Goal: Ask a question

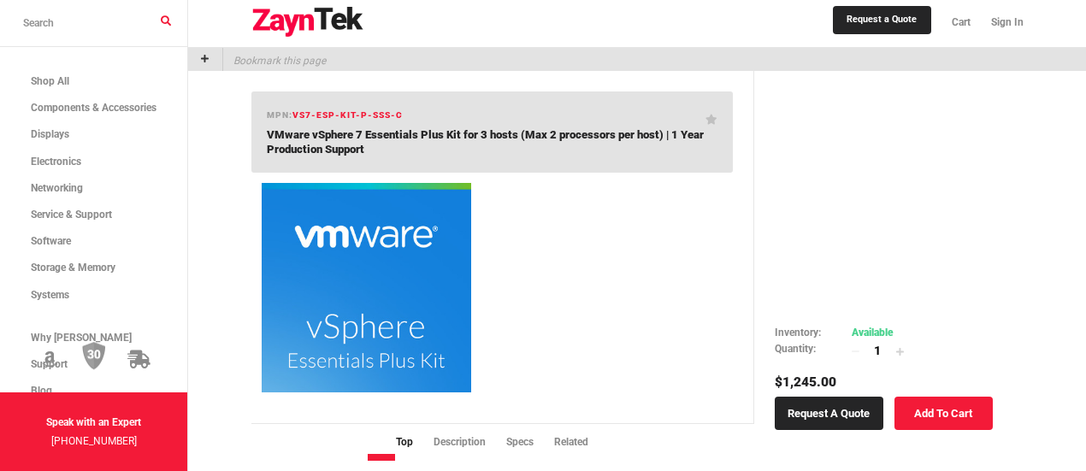
click at [950, 415] on link "Add To Cart" at bounding box center [943, 413] width 98 height 33
click at [949, 26] on span "Cart" at bounding box center [948, 22] width 19 height 12
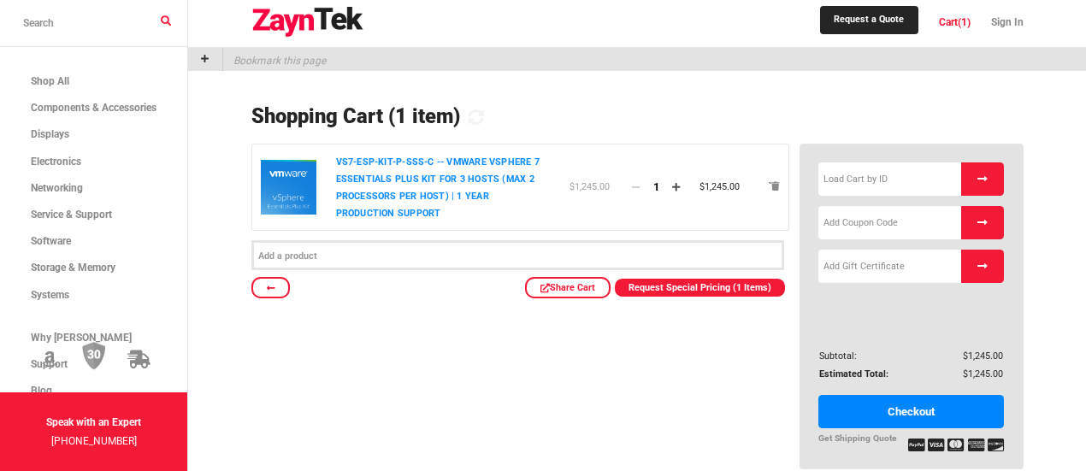
click at [439, 222] on p "VS7-ESP-KIT-P-SSS-C -- VMware vSphere 7 Essentials Plus Kit for 3 hosts (Max 2 …" at bounding box center [443, 188] width 215 height 68
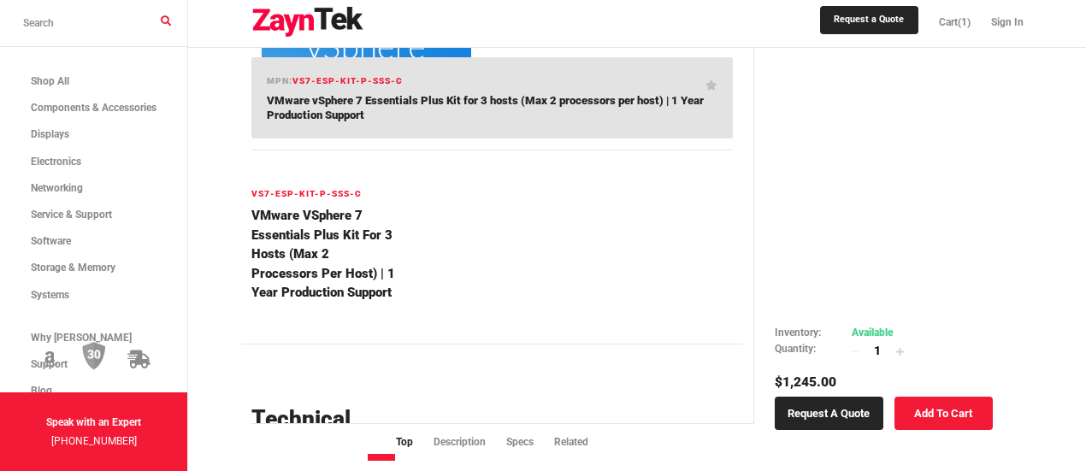
scroll to position [282, 0]
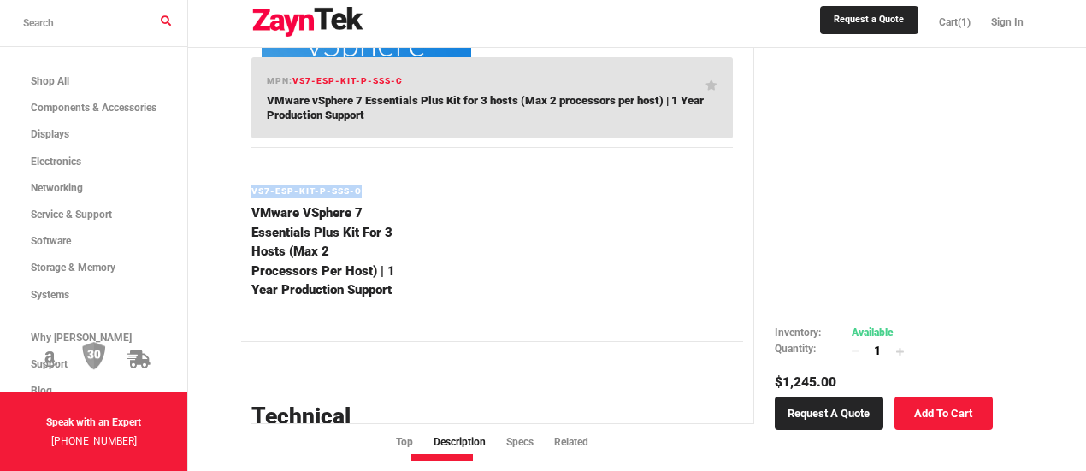
drag, startPoint x: 405, startPoint y: 209, endPoint x: 272, endPoint y: 209, distance: 133.4
click at [272, 198] on h6 "VS7-ESP-KIT-P-SSS-C" at bounding box center [324, 192] width 147 height 14
copy h6 "VS7-ESP-KIT-P-SSS-C"
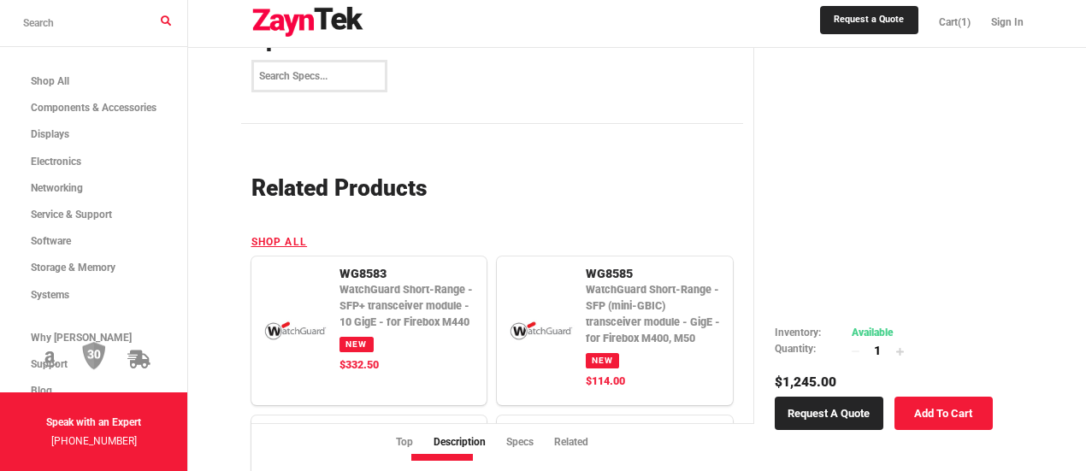
scroll to position [683, 0]
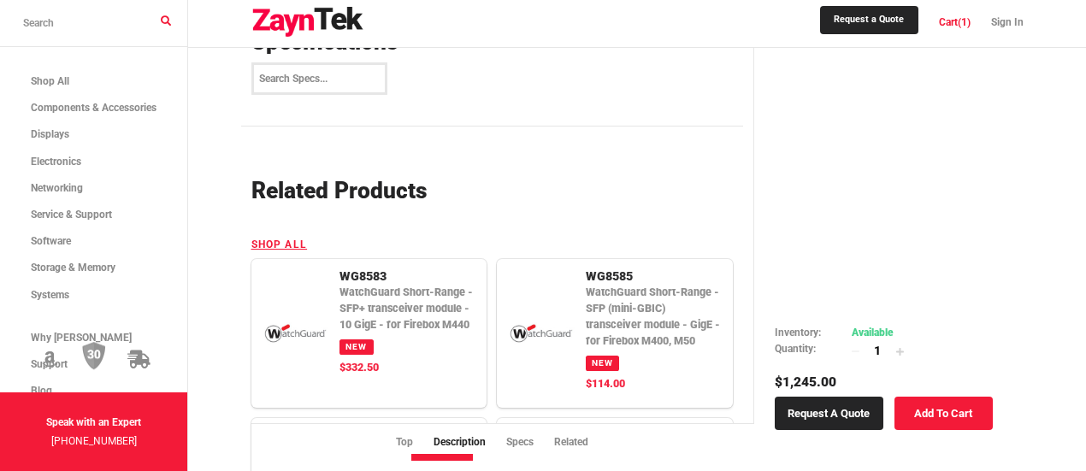
click at [941, 26] on span "Cart" at bounding box center [948, 22] width 19 height 12
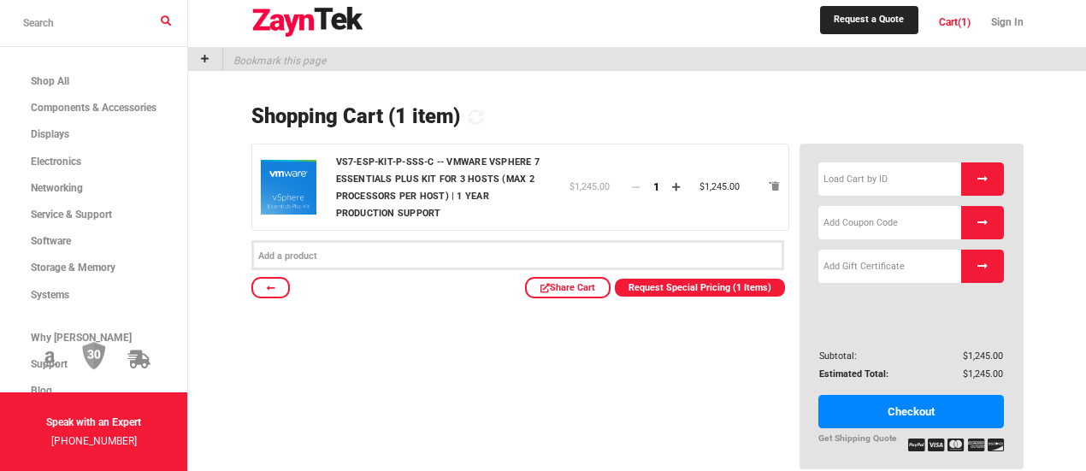
click at [899, 428] on link "Checkout" at bounding box center [911, 411] width 186 height 33
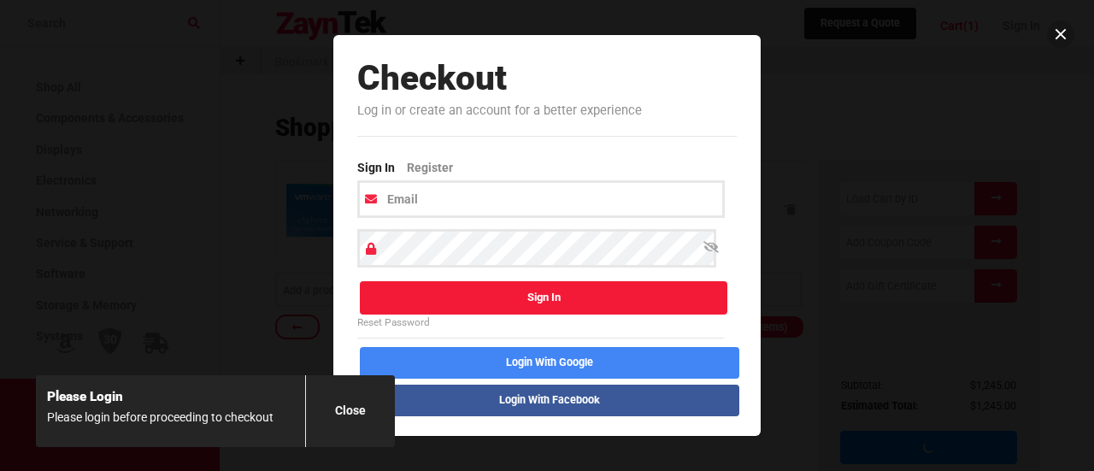
click at [1062, 37] on button at bounding box center [1060, 34] width 27 height 27
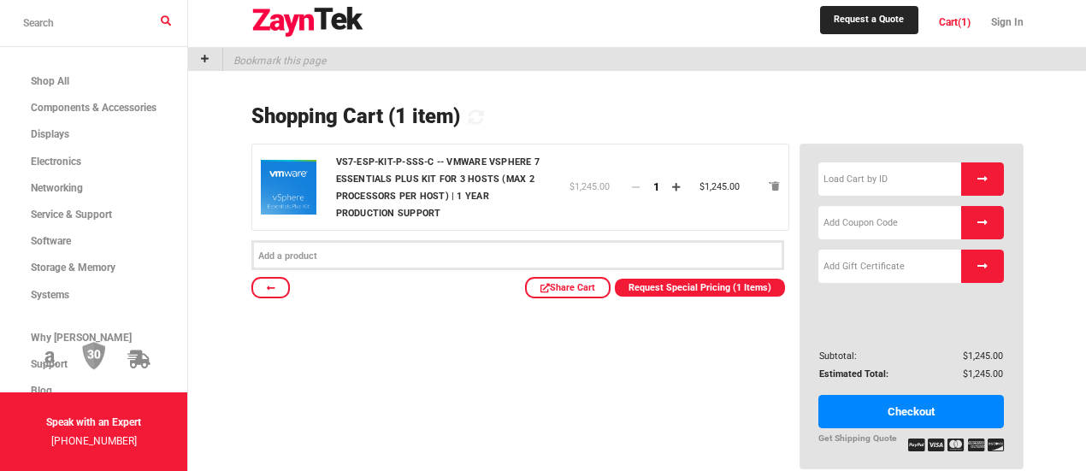
click at [107, 21] on input "search products" at bounding box center [93, 23] width 187 height 47
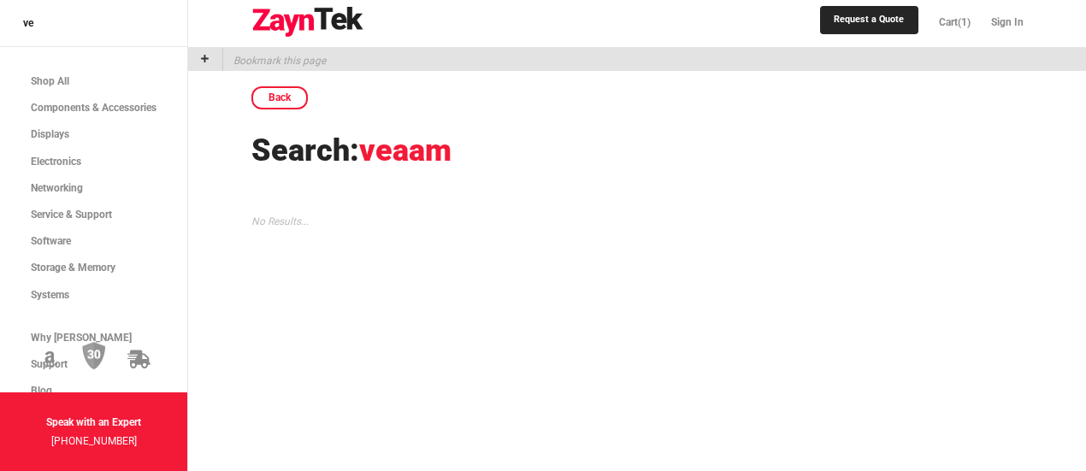
type input "v"
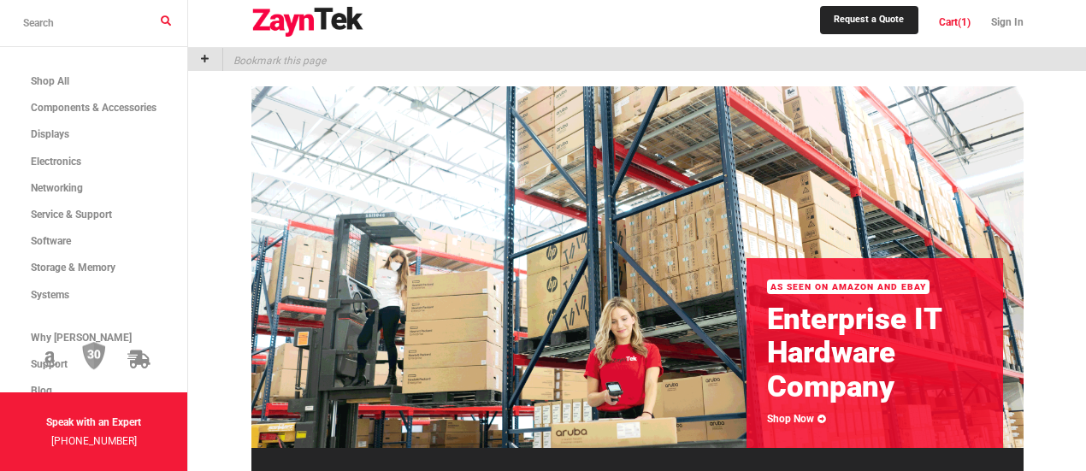
click at [961, 21] on span "(1)" at bounding box center [963, 22] width 13 height 12
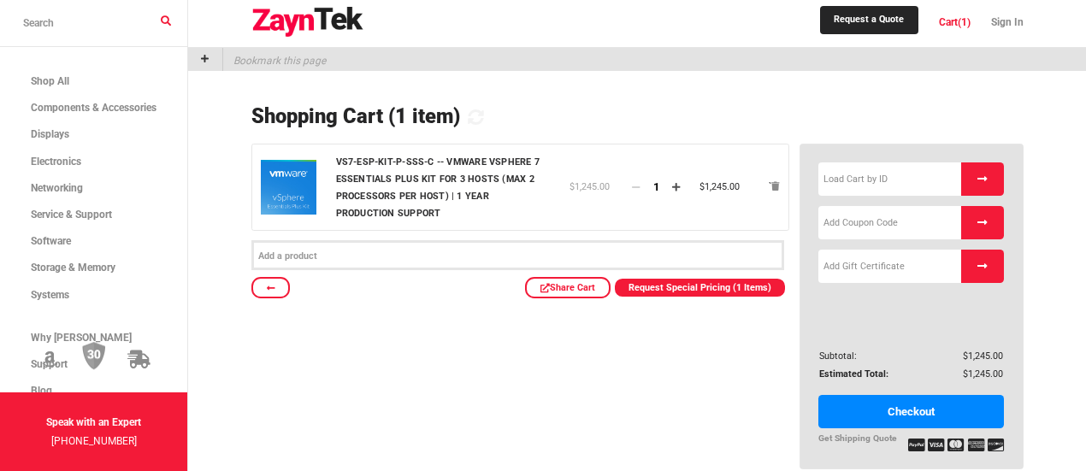
click at [923, 428] on link "Checkout" at bounding box center [911, 411] width 186 height 33
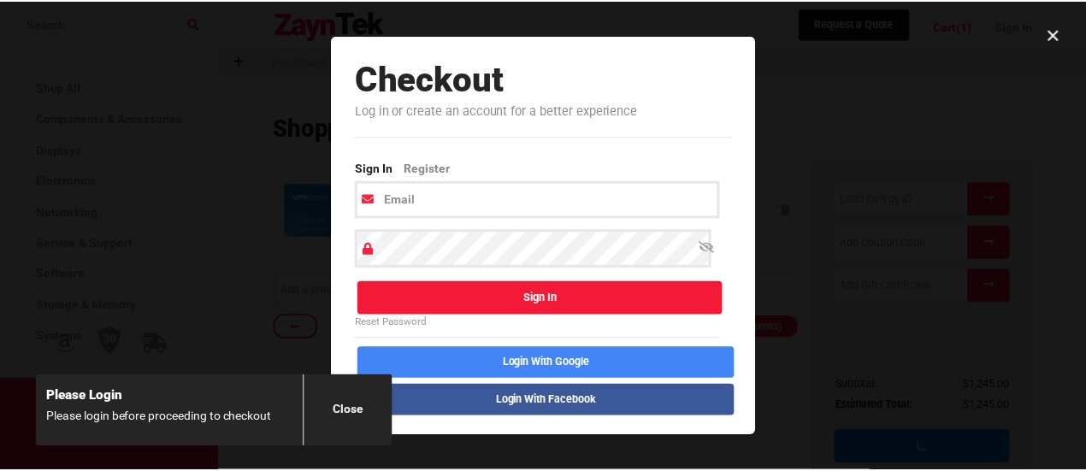
scroll to position [7, 0]
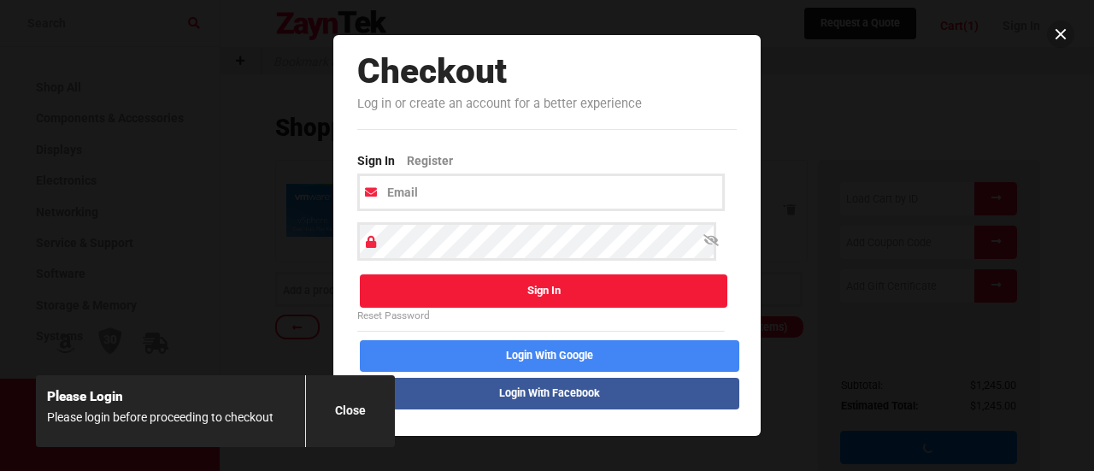
click at [1059, 25] on button at bounding box center [1060, 34] width 27 height 27
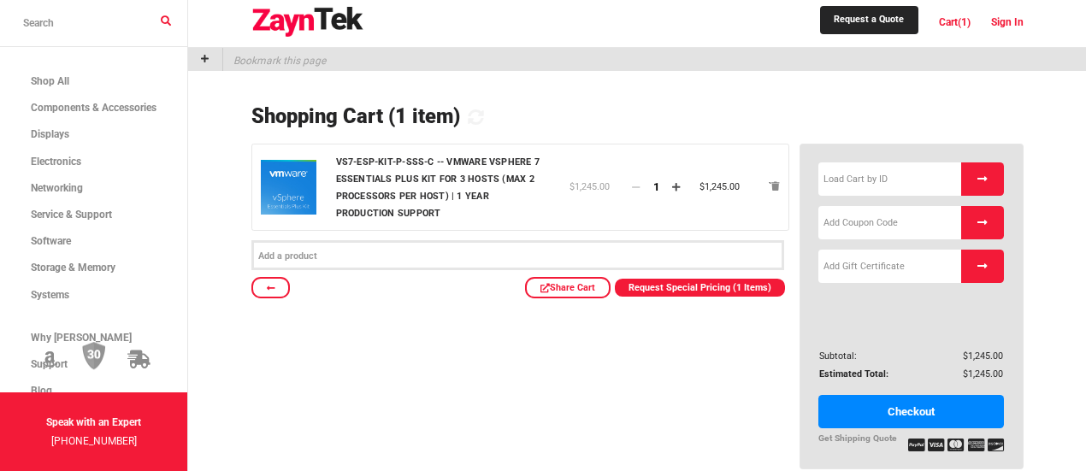
click at [1022, 30] on link "Sign In" at bounding box center [1002, 22] width 43 height 37
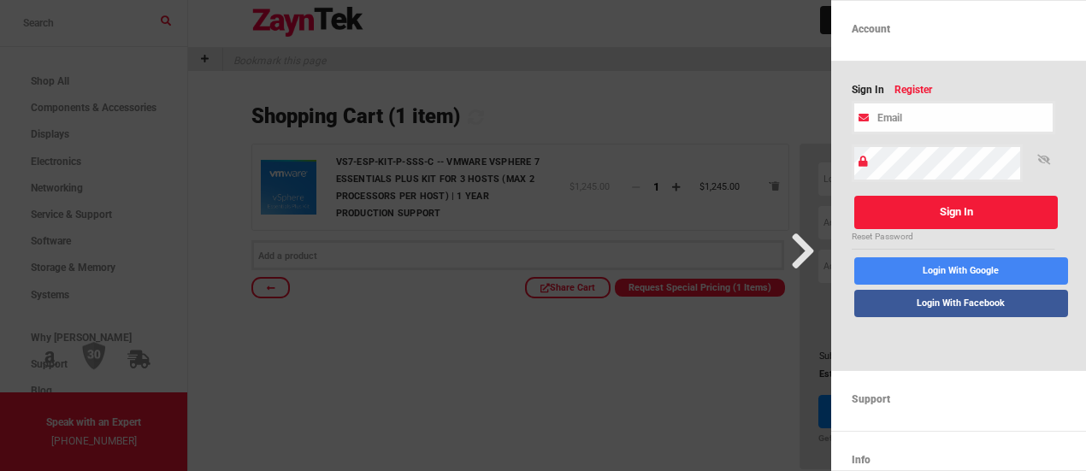
click at [925, 99] on link "Register" at bounding box center [918, 91] width 48 height 19
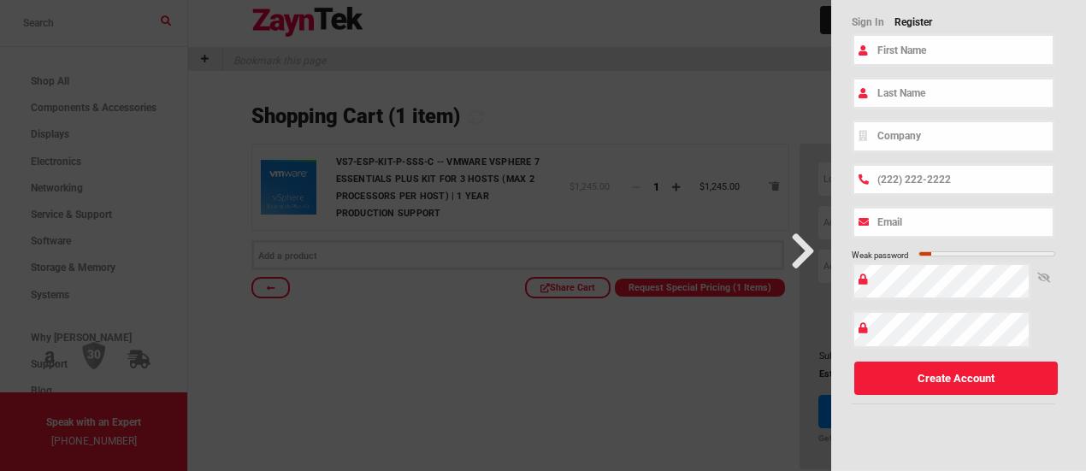
scroll to position [63, 0]
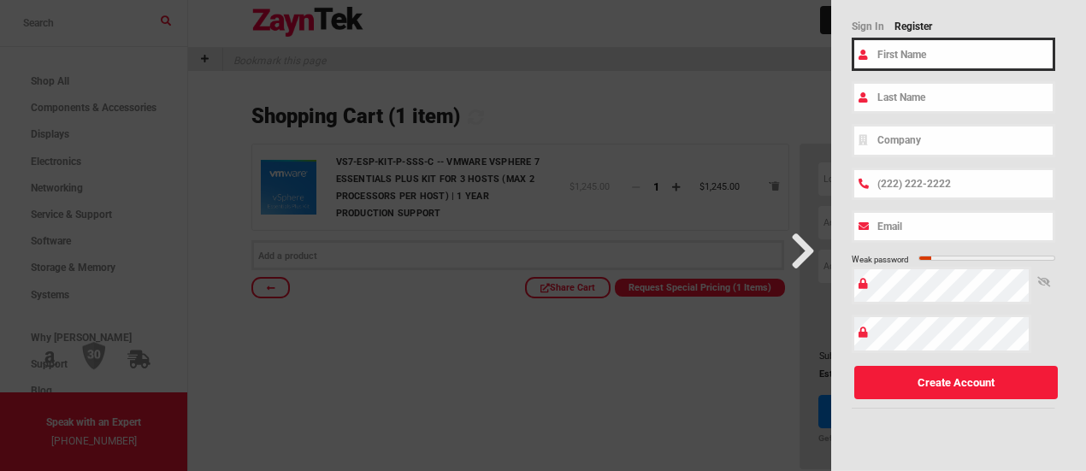
click at [925, 70] on input "text" at bounding box center [952, 54] width 203 height 32
type input "[PERSON_NAME]"
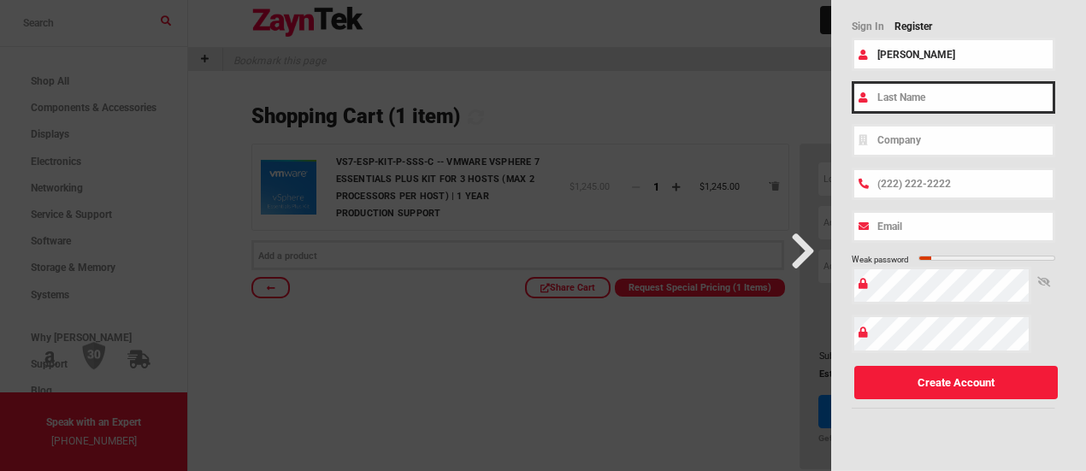
type input "[PERSON_NAME]"
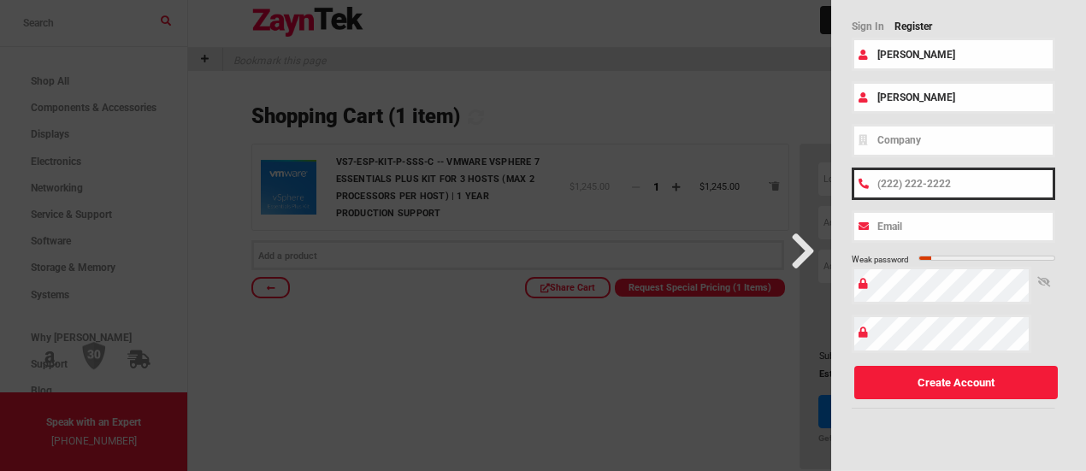
type input "(553) 046-8924"
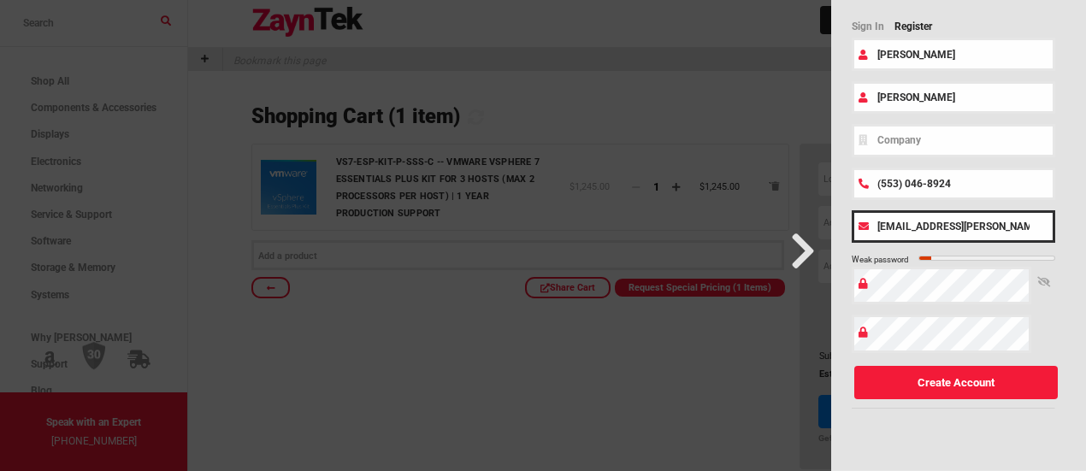
scroll to position [0, 0]
drag, startPoint x: 1011, startPoint y: 268, endPoint x: 845, endPoint y: 280, distance: 167.1
click at [845, 280] on div "Sign In Register [PERSON_NAME] (553) 046-8924 [EMAIL_ADDRESS][PERSON_NAME][DOMA…" at bounding box center [958, 223] width 255 height 453
type input "m"
type input "[PERSON_NAME][EMAIL_ADDRESS][PERSON_NAME][DOMAIN_NAME]"
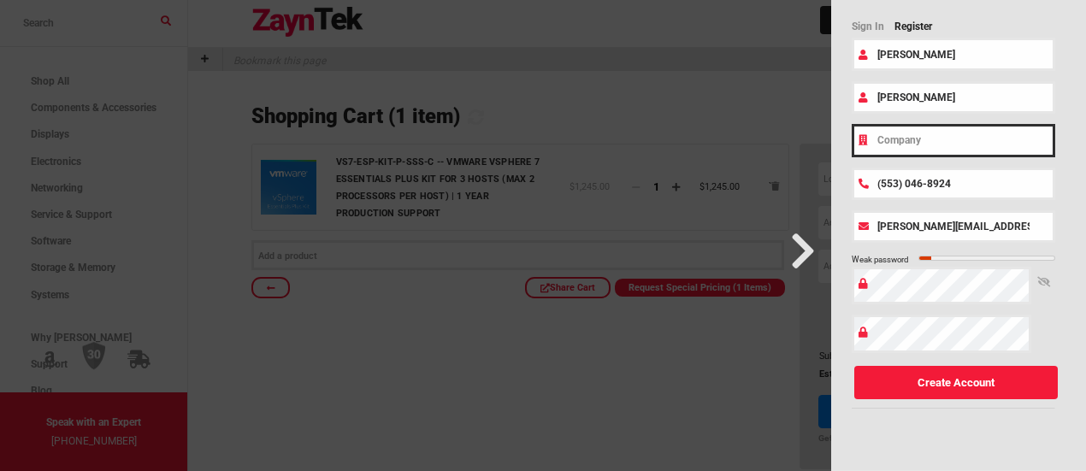
click at [934, 156] on input "text" at bounding box center [952, 140] width 203 height 32
drag, startPoint x: 999, startPoint y: 162, endPoint x: 1093, endPoint y: 180, distance: 95.9
click at [1085, 180] on html "Shop All Components & Accessories Accessories Assorted Accessories Desktop Acce…" at bounding box center [543, 461] width 1086 height 922
click at [994, 156] on input "RT PROYECTOS SERVICIOS ESPECIALISADOS" at bounding box center [952, 140] width 203 height 32
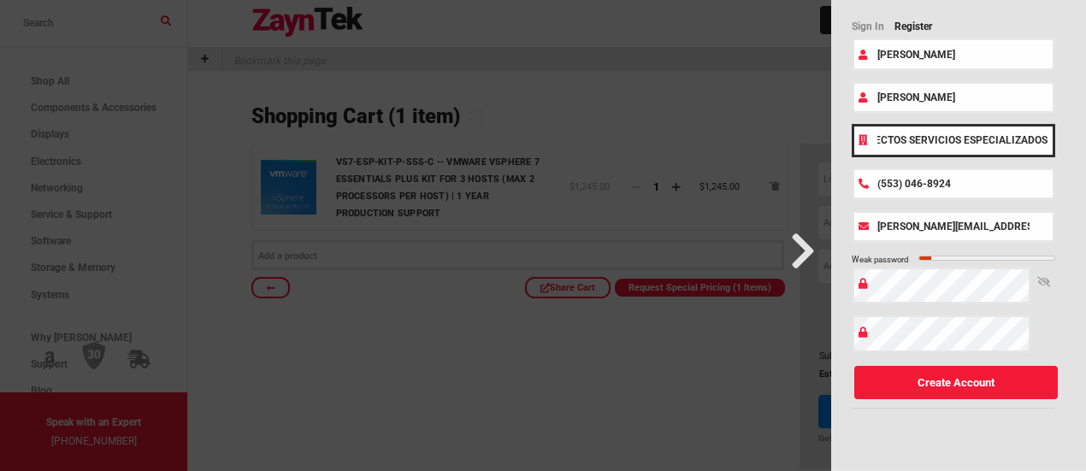
drag, startPoint x: 1017, startPoint y: 167, endPoint x: 1079, endPoint y: 196, distance: 68.1
click at [1079, 196] on ul "account Sign In Register [PERSON_NAME] RT PROYECTOS SERVICIOS ESPECIALIZADOS (5…" at bounding box center [958, 235] width 255 height 471
type input "RT PROYECTOS SERVICIOS ESPECIALIZADOS"
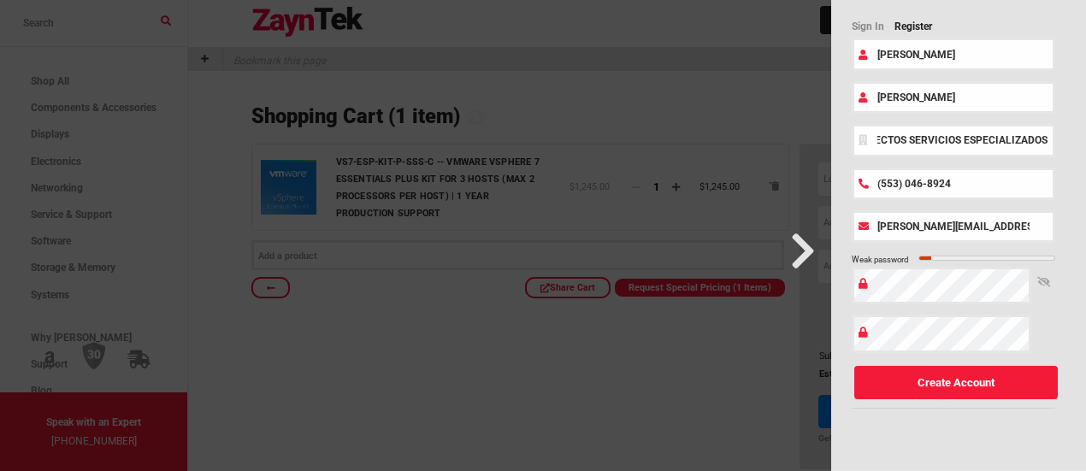
click at [1049, 200] on div "(553) 046-8924" at bounding box center [958, 184] width 214 height 32
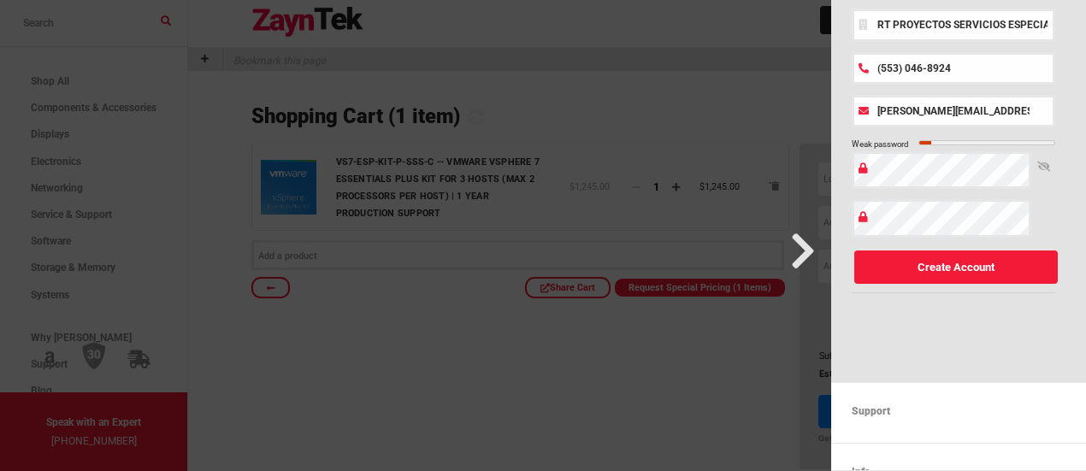
scroll to position [181, 0]
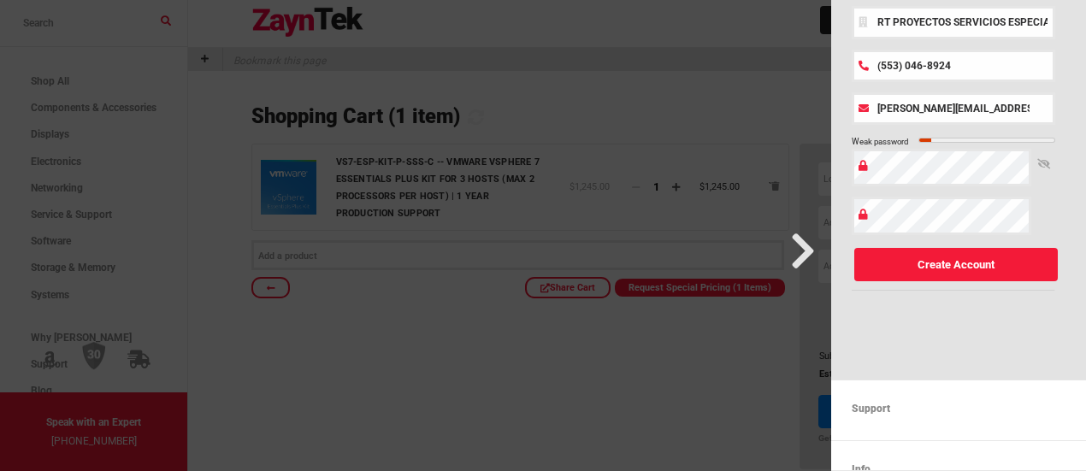
click at [906, 236] on form "[PERSON_NAME] RT PROYECTOS SERVICIOS ESPECIALIZADOS (553) 046-8924 [PERSON_NAME…" at bounding box center [958, 105] width 214 height 370
click at [1009, 281] on button "Create Account" at bounding box center [955, 264] width 203 height 33
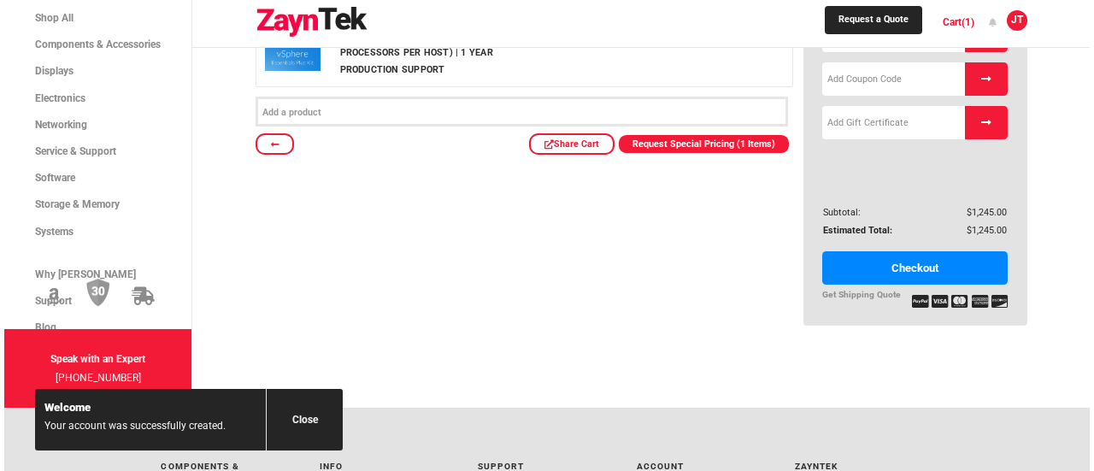
scroll to position [153, 0]
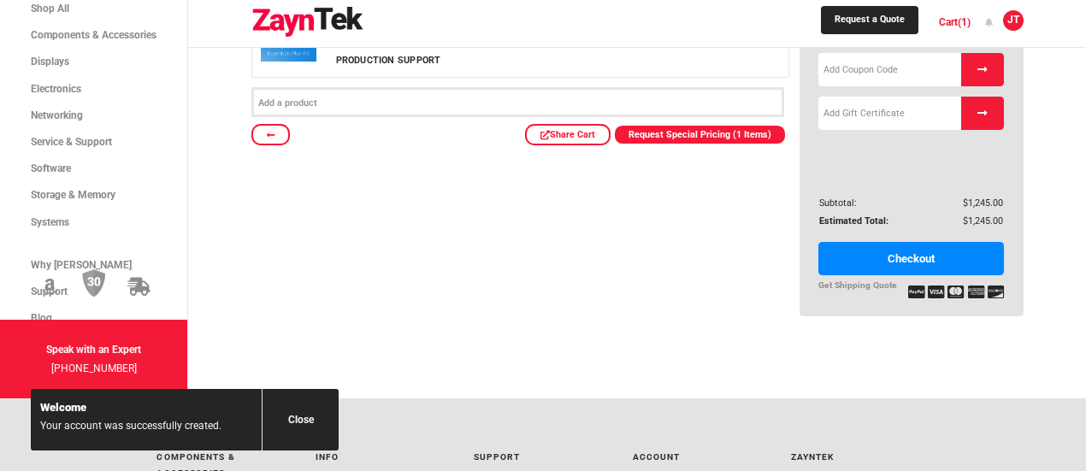
click at [875, 275] on link "Checkout" at bounding box center [911, 258] width 186 height 33
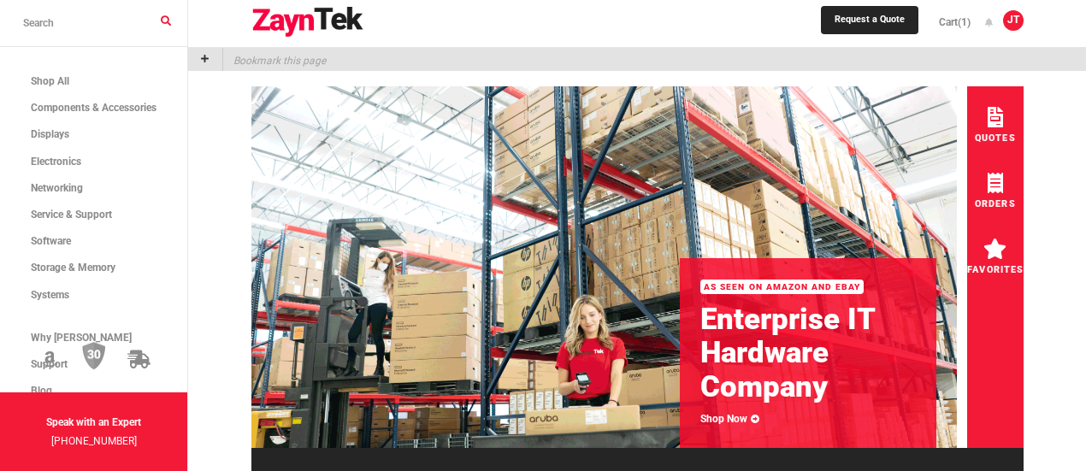
click at [326, 61] on p "Bookmark this page" at bounding box center [274, 59] width 103 height 23
click at [115, 38] on input "search products" at bounding box center [93, 23] width 187 height 47
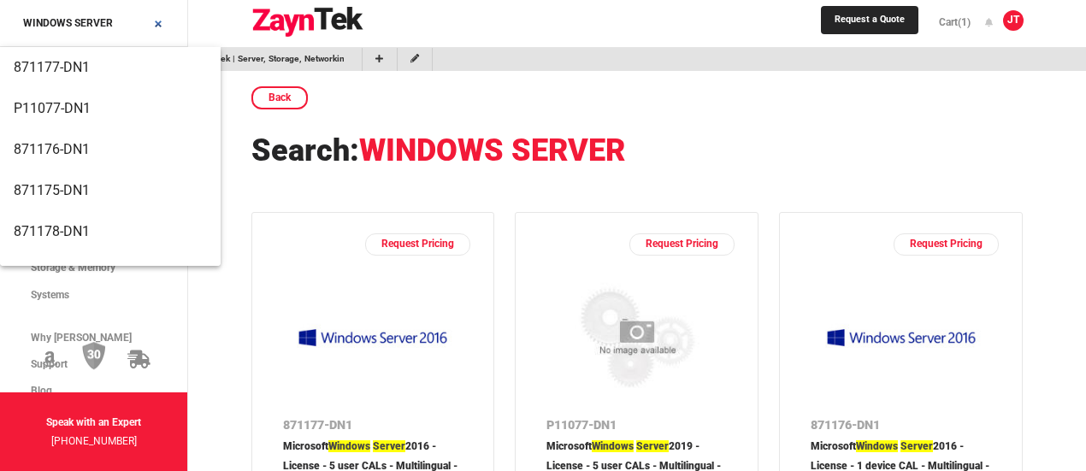
click at [162, 24] on input "WINDOWS SERVER" at bounding box center [93, 23] width 187 height 47
type input "WINDOWS SERVER 2025"
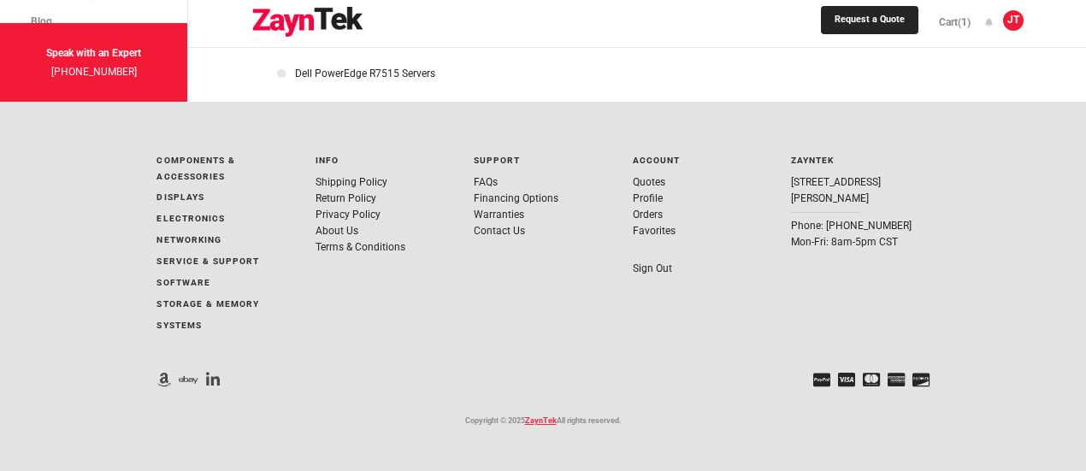
scroll to position [3131, 0]
click at [510, 225] on link "Contact Us" at bounding box center [499, 231] width 51 height 12
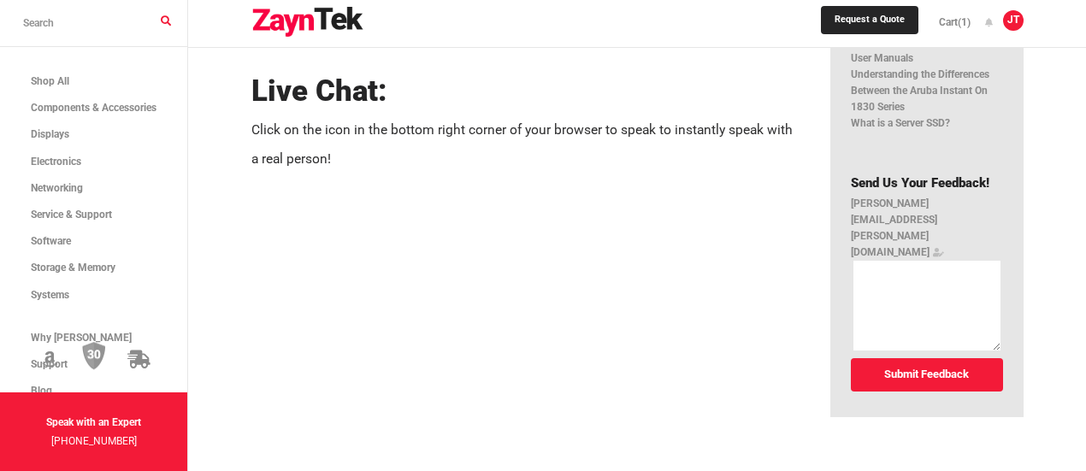
scroll to position [544, 0]
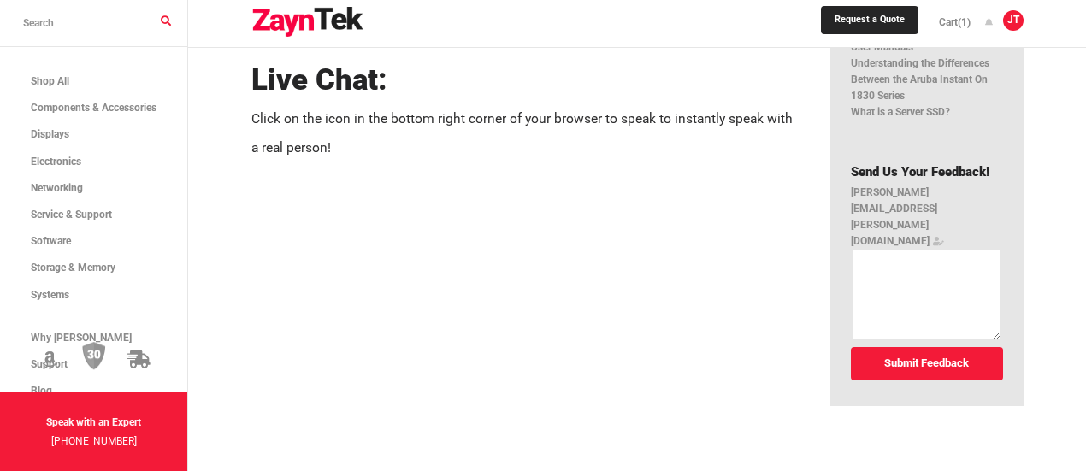
click at [368, 163] on p "Click on the icon in the bottom right corner of your browser to speak to instan…" at bounding box center [525, 133] width 548 height 59
click at [323, 163] on p "Click on the icon in the bottom right corner of your browser to speak to instan…" at bounding box center [525, 133] width 548 height 59
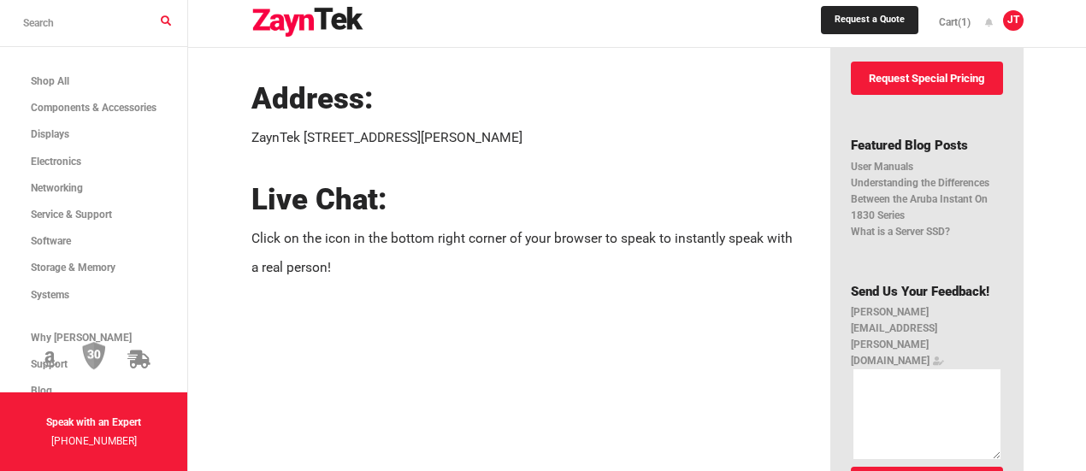
scroll to position [420, 0]
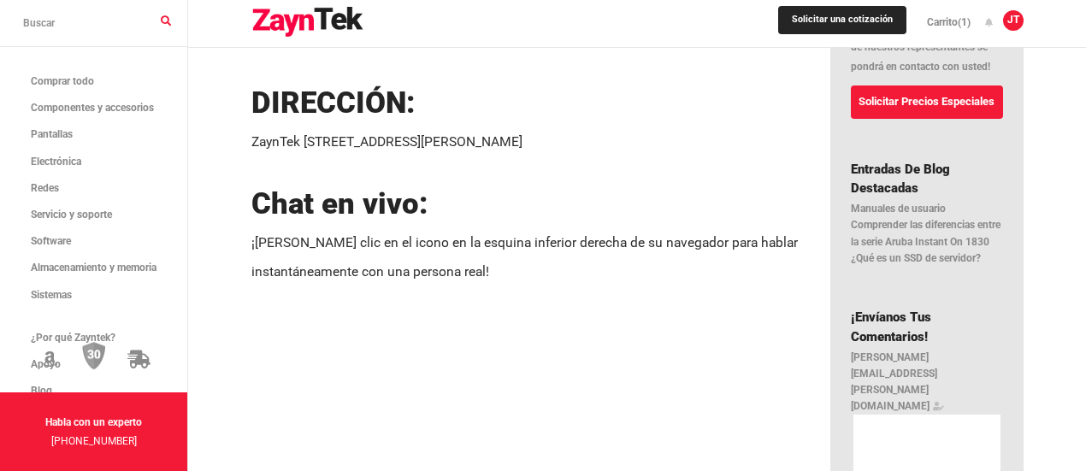
click at [1058, 247] on div "Solicitar una cotización Carrito (1) JT jorge.torres@rtproyectos.com Quotes Pro…" at bounding box center [637, 137] width 898 height 1114
click at [821, 20] on font "Solicitar una cotización" at bounding box center [842, 19] width 101 height 11
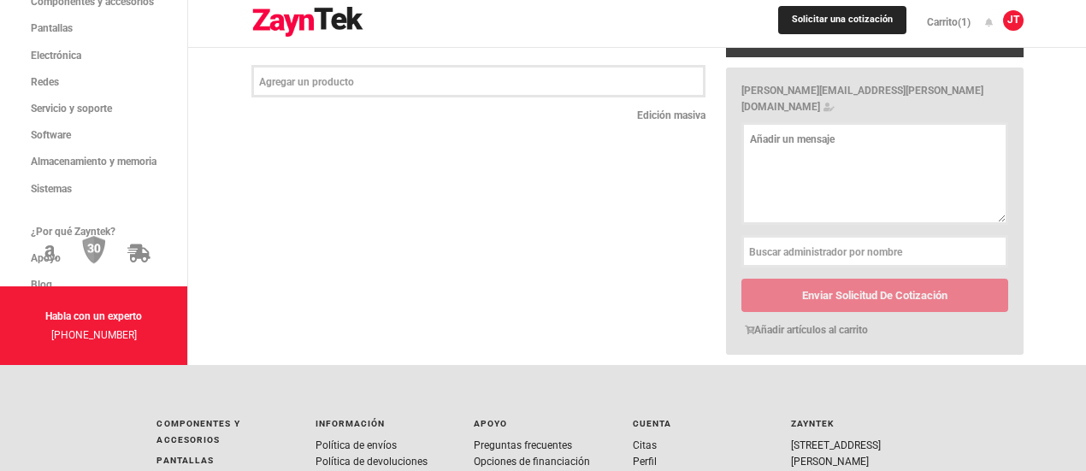
scroll to position [369, 0]
click at [670, 91] on input "text" at bounding box center [478, 81] width 439 height 19
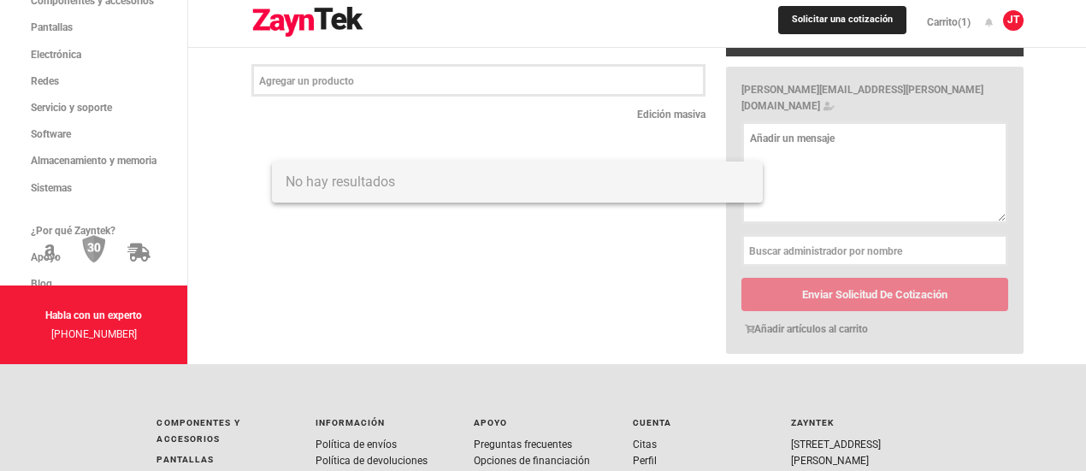
paste input "zayntek.com"
type input "zayntek.com"
paste input "VS7-ESP-KIT-P-SSS-C -- VMware vSphere 7 Essentials Plus Kit for 3 hosts"
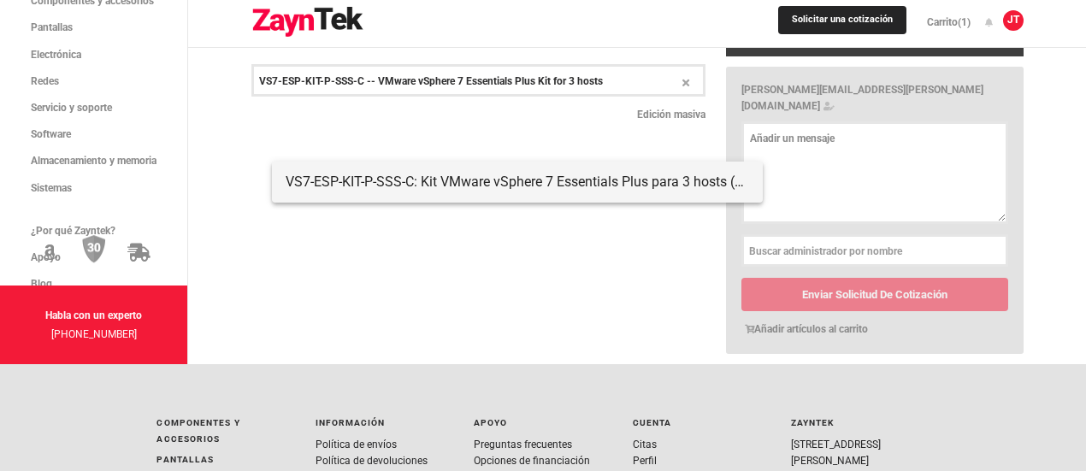
type input "VS7-ESP-KIT-P-SSS-C -- VMware vSphere 7 Essentials Plus Kit for 3 hosts"
click at [407, 181] on font "VS7-ESP-KIT-P-SSS-C: Kit VMware vSphere 7 Essentials Plus para 3 hosts (máximo …" at bounding box center [712, 182] width 852 height 16
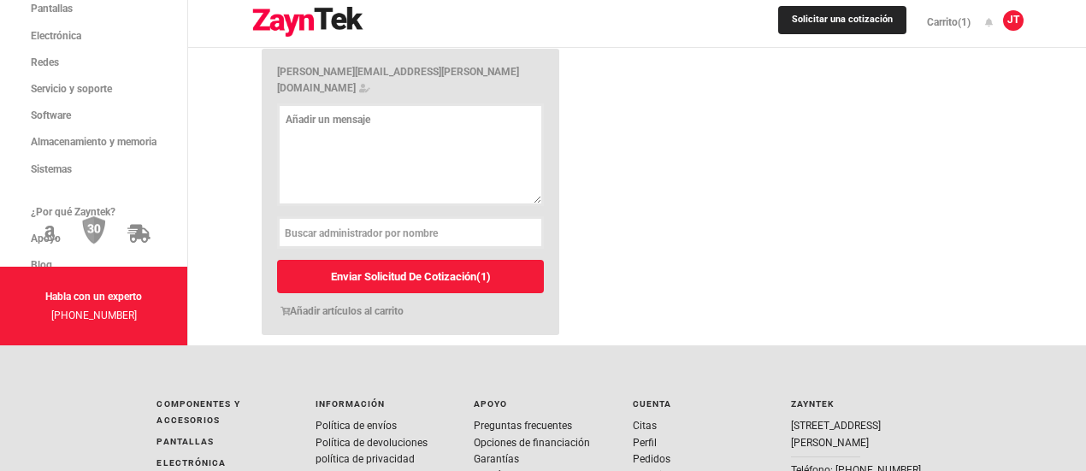
scroll to position [586, 0]
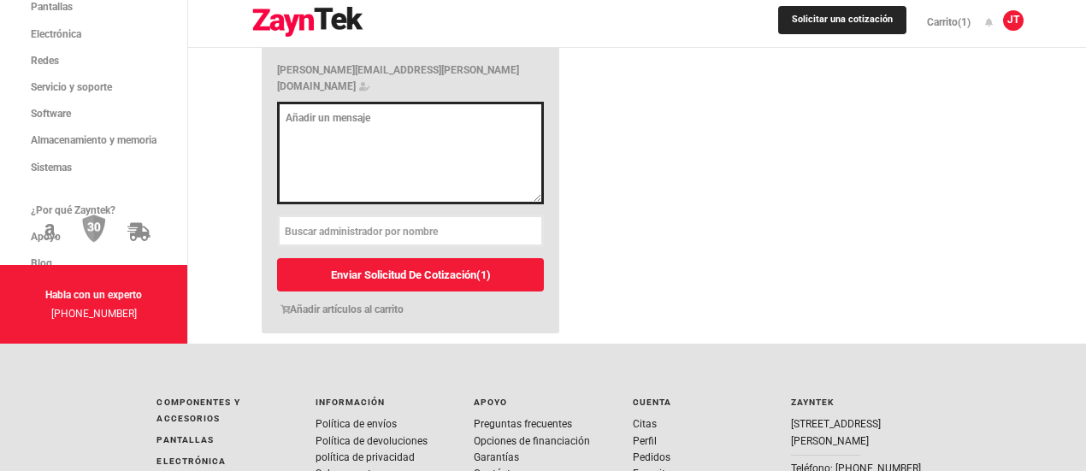
click at [398, 204] on textarea at bounding box center [410, 153] width 267 height 103
paste textarea "Good morning, I would like to know if the license is only in code or is it phys…"
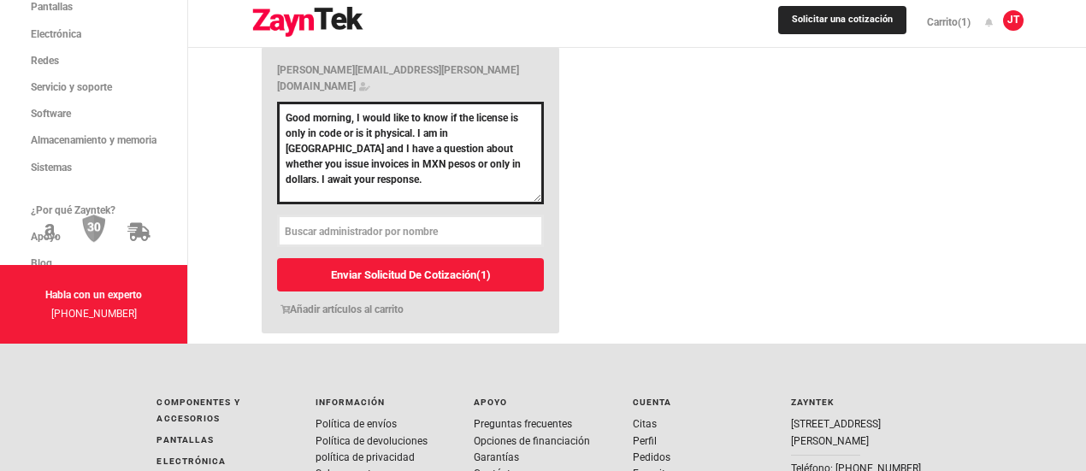
click at [373, 201] on textarea "Good morning, I would like to know if the license is only in code or is it phys…" at bounding box center [410, 153] width 267 height 103
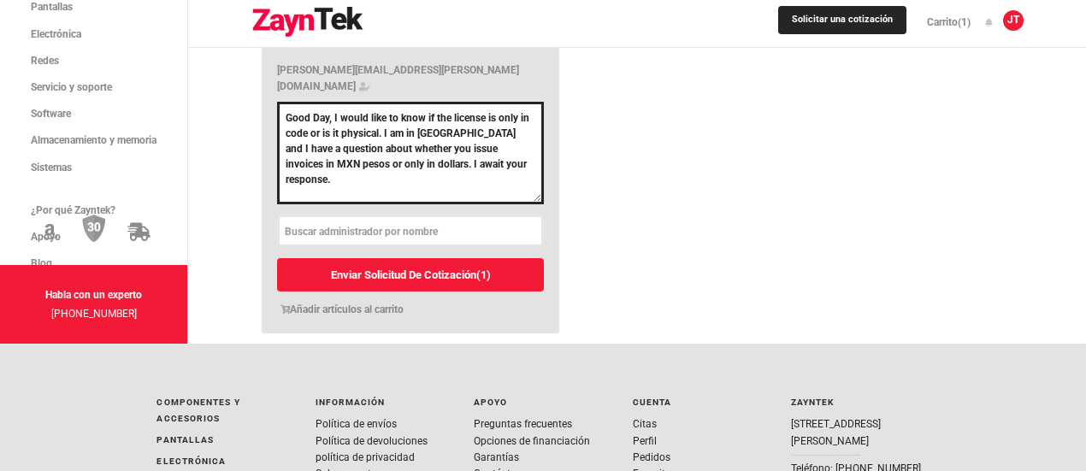
click at [544, 204] on textarea "Good Day, I would like to know if the license is only in code or is it physical…" at bounding box center [410, 153] width 267 height 103
type textarea "Good Day, I would like to know if the license is only in code or is it physical…"
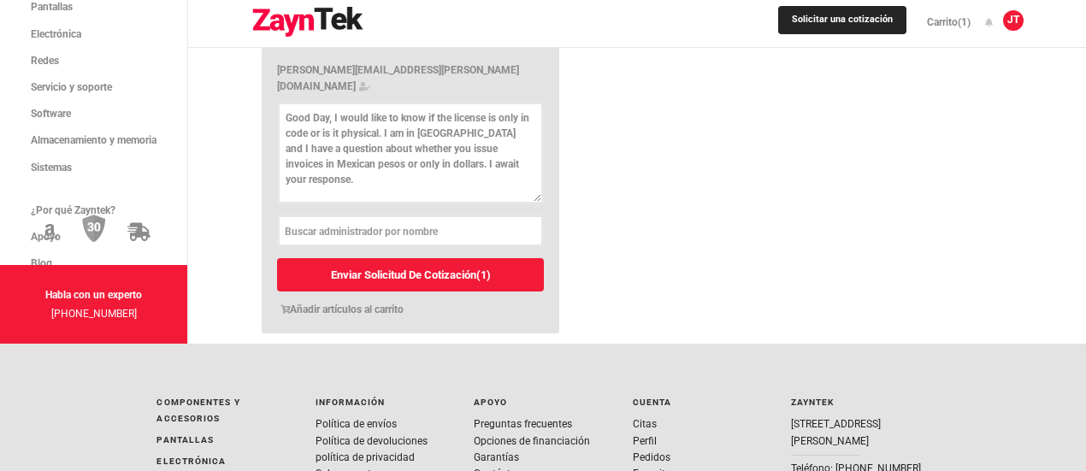
click at [472, 241] on input "text" at bounding box center [410, 231] width 251 height 19
click at [775, 336] on div "1. Seleccione los productos a cotizar 1 $1,245.00 Edición masiva 2. Proporcione…" at bounding box center [637, 59] width 772 height 572
click at [475, 281] on font "Enviar solicitud de cotización" at bounding box center [402, 274] width 145 height 13
